Goal: Transaction & Acquisition: Purchase product/service

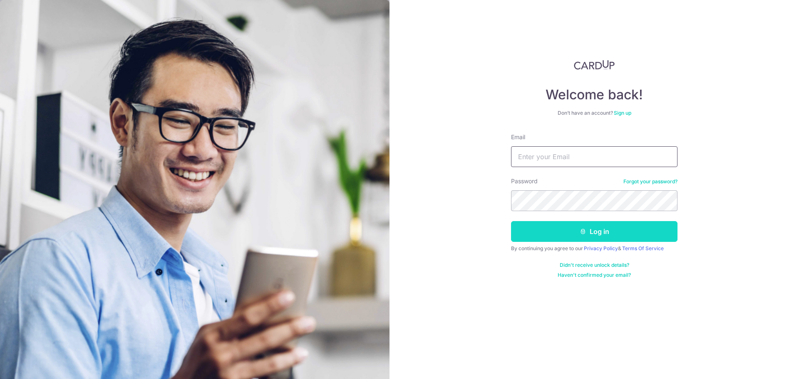
type input "accounts@sweesengrg.com.sg"
click at [551, 233] on button "Log in" at bounding box center [594, 231] width 166 height 21
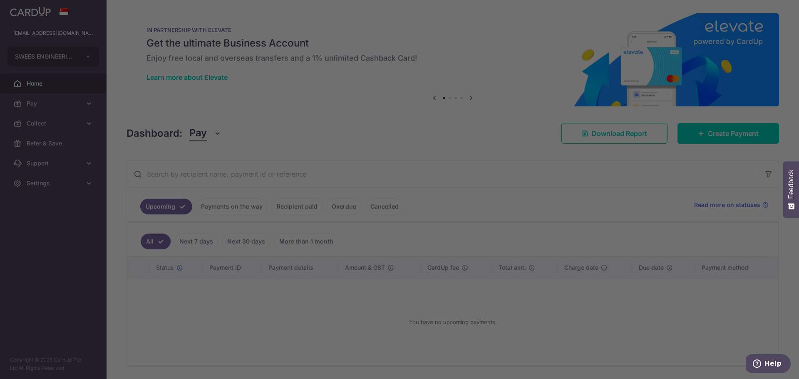
click at [614, 345] on div at bounding box center [403, 191] width 807 height 383
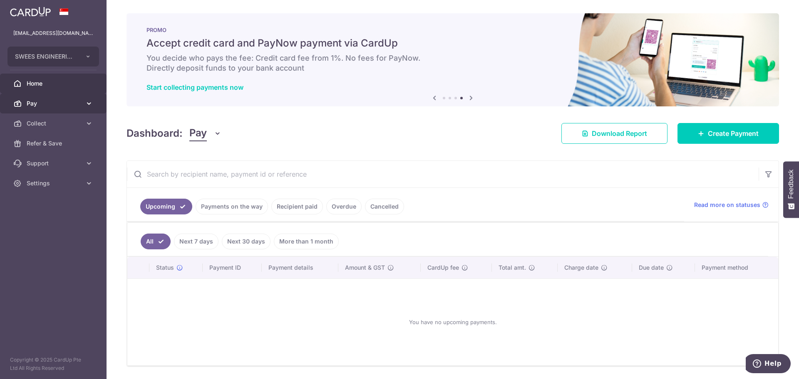
click at [59, 99] on span "Pay" at bounding box center [54, 103] width 55 height 8
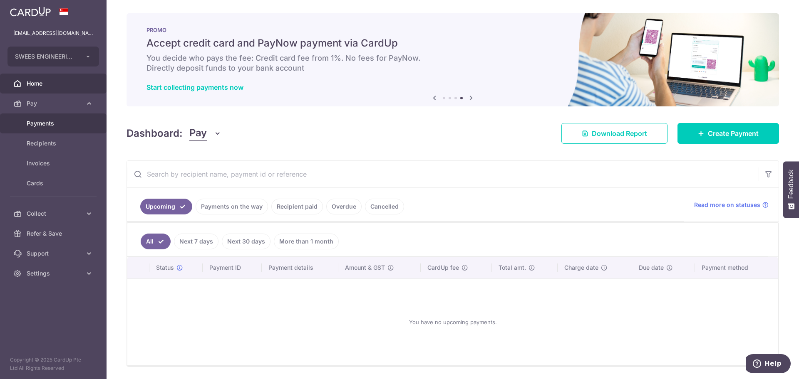
click at [54, 128] on link "Payments" at bounding box center [53, 124] width 107 height 20
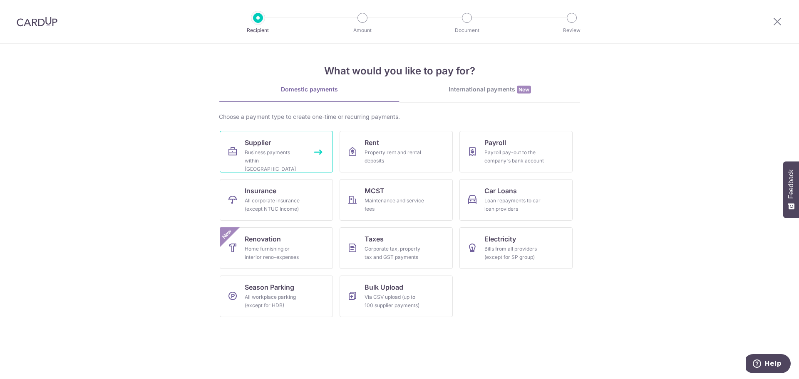
click at [282, 147] on link "Supplier Business payments within Singapore" at bounding box center [276, 152] width 113 height 42
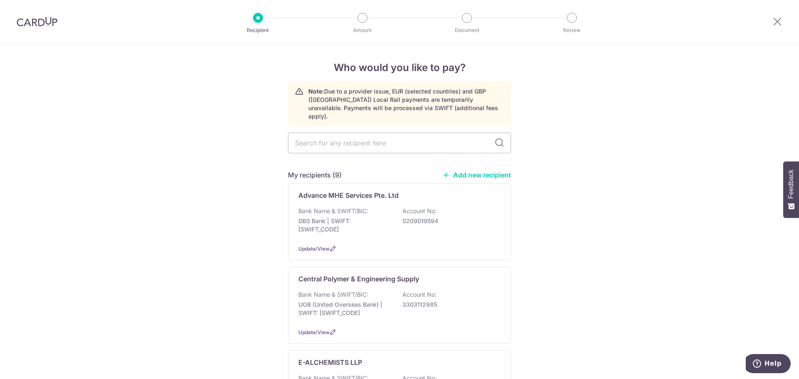
click at [476, 171] on link "Add new recipient" at bounding box center [476, 175] width 69 height 8
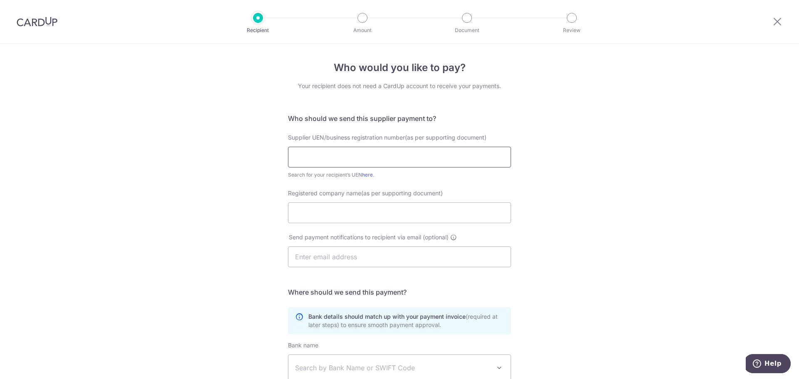
click at [385, 147] on input "text" at bounding box center [399, 157] width 223 height 21
click at [619, 133] on div "Who would you like to pay? Your recipient does not need a CardUp account to rec…" at bounding box center [399, 274] width 799 height 460
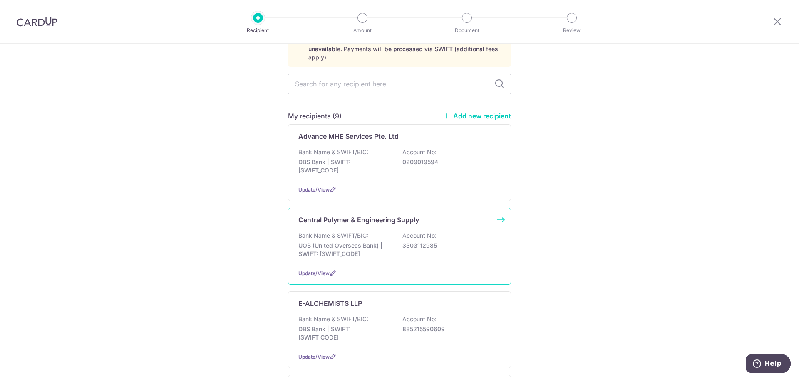
scroll to position [104, 0]
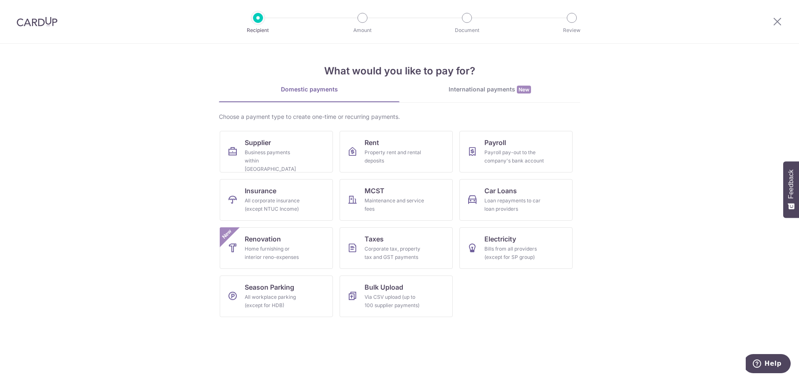
click at [492, 90] on div "International payments New" at bounding box center [489, 89] width 181 height 9
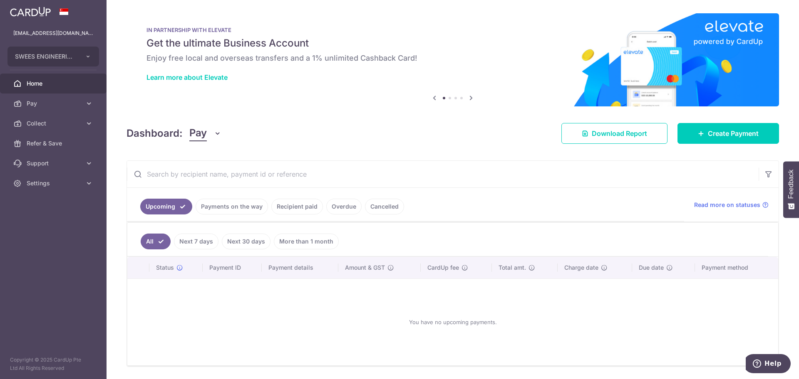
click at [74, 38] on div "[EMAIL_ADDRESS][DOMAIN_NAME] [EMAIL_ADDRESS][DOMAIN_NAME]" at bounding box center [53, 33] width 107 height 20
click at [76, 31] on p "[EMAIL_ADDRESS][DOMAIN_NAME]" at bounding box center [53, 33] width 80 height 8
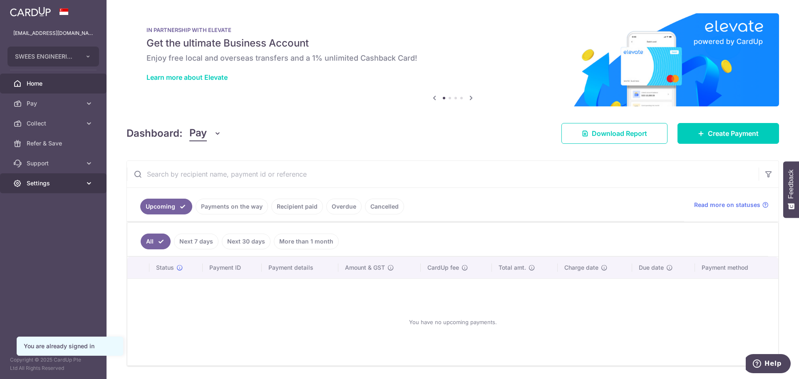
click at [46, 186] on span "Settings" at bounding box center [54, 183] width 55 height 8
click at [45, 229] on link "Logout" at bounding box center [53, 223] width 107 height 20
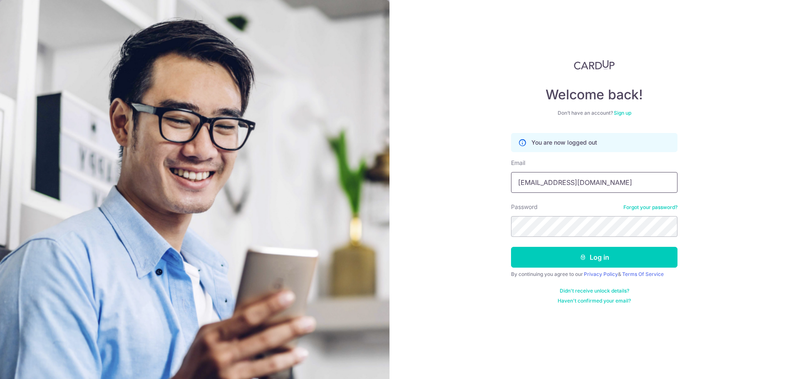
click at [587, 183] on input "[EMAIL_ADDRESS][DOMAIN_NAME]" at bounding box center [594, 182] width 166 height 21
type input "[PERSON_NAME][EMAIL_ADDRESS][DOMAIN_NAME]"
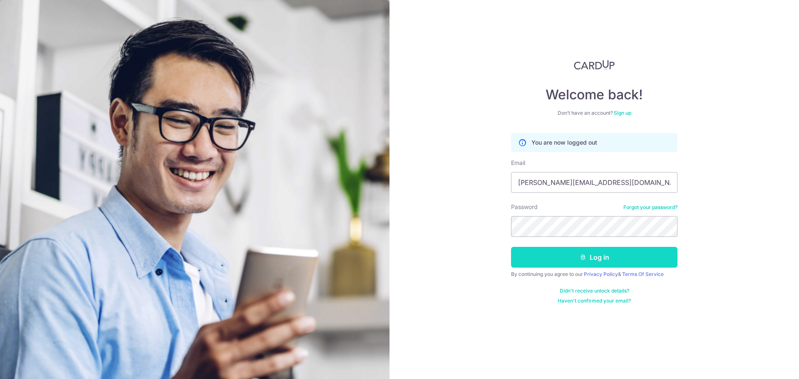
click at [587, 257] on button "Log in" at bounding box center [594, 257] width 166 height 21
